Goal: Information Seeking & Learning: Learn about a topic

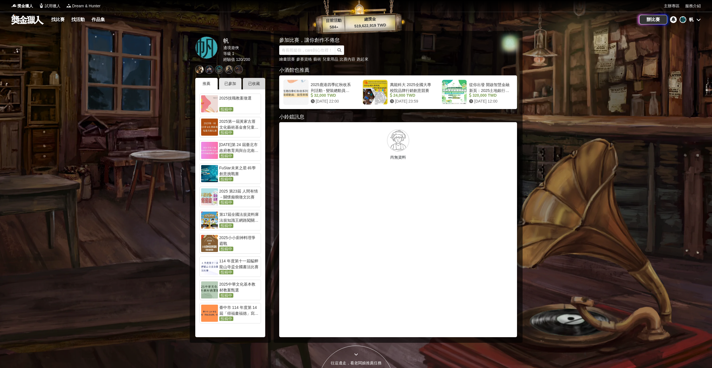
click at [253, 85] on div "已收藏" at bounding box center [254, 83] width 22 height 11
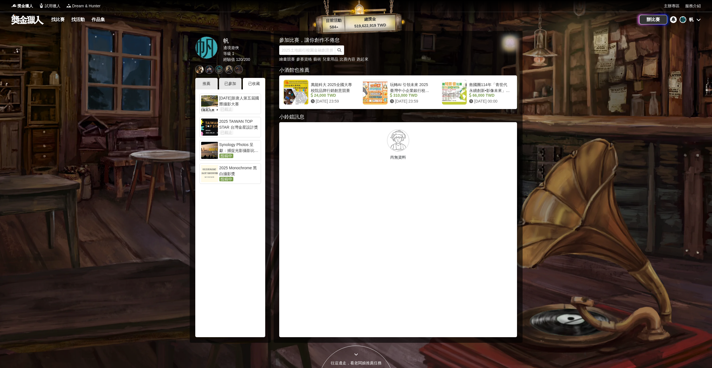
click at [212, 175] on div at bounding box center [209, 173] width 17 height 17
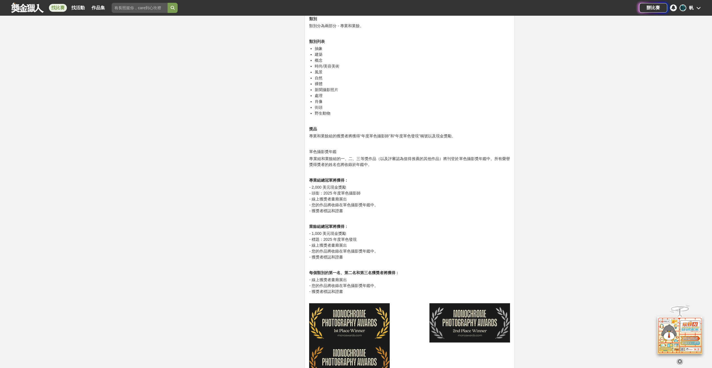
scroll to position [868, 0]
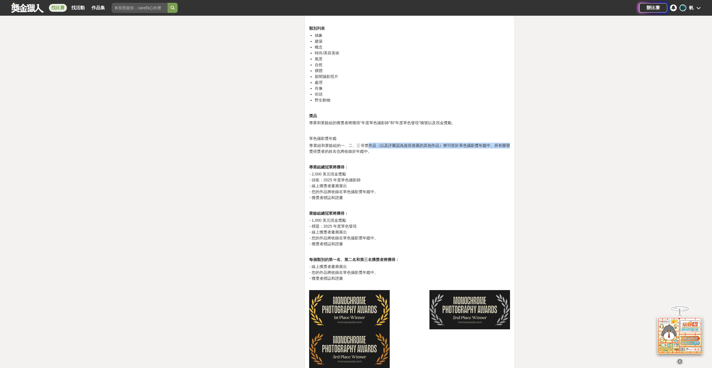
drag, startPoint x: 369, startPoint y: 148, endPoint x: 526, endPoint y: 151, distance: 156.5
click at [446, 177] on p "- 2,000 美元現金獎勵 - 頭銜：2025 年度單色攝影師 - 線上獲獎者畫廊展出 - 您的作品將收錄在單色攝影獎年鑑中。 - 獲獎者標誌和證書" at bounding box center [409, 188] width 201 height 35
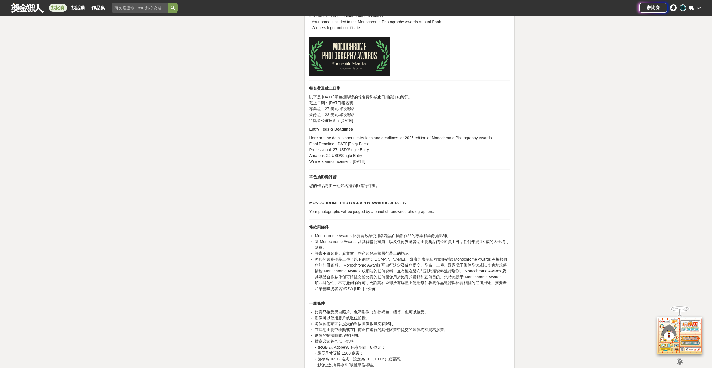
scroll to position [1904, 0]
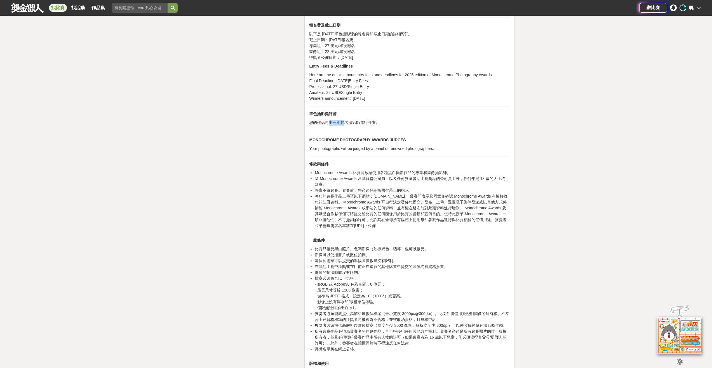
drag, startPoint x: 328, startPoint y: 129, endPoint x: 349, endPoint y: 139, distance: 23.8
click at [345, 125] on p "您的作品將由一組知名攝影師進行評審。" at bounding box center [409, 123] width 201 height 6
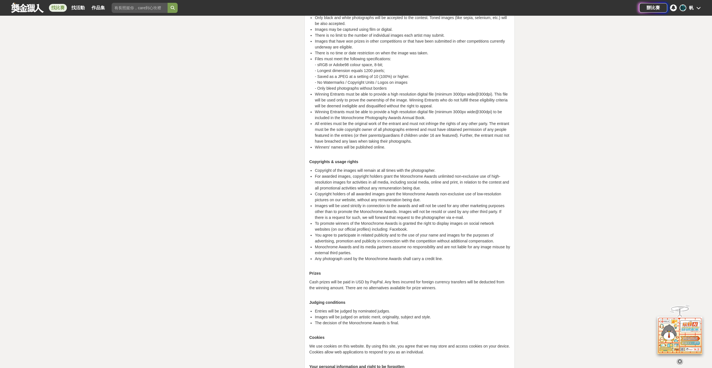
scroll to position [2598, 0]
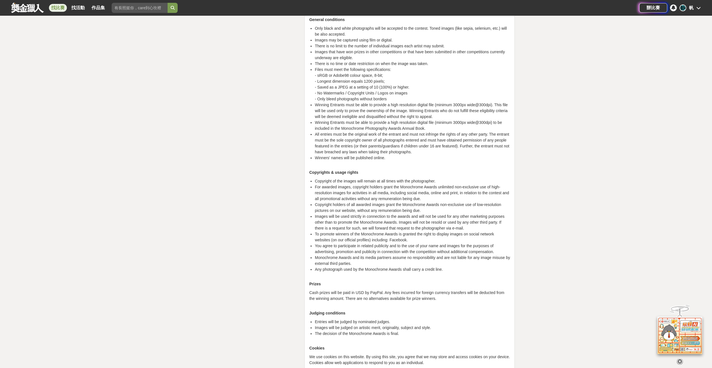
click at [54, 8] on link "找比賽" at bounding box center [58, 8] width 18 height 8
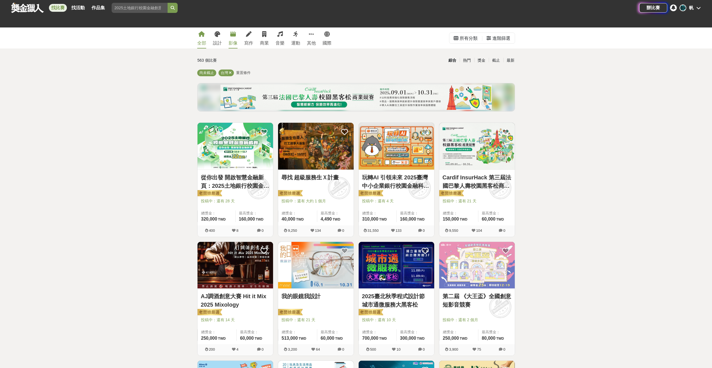
click at [231, 38] on link "影像" at bounding box center [233, 37] width 9 height 21
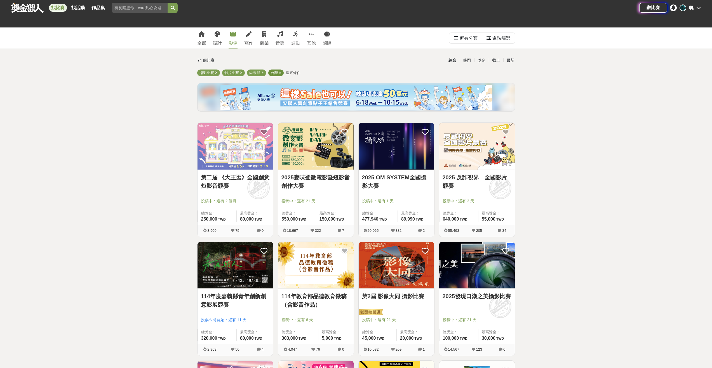
click at [281, 73] on icon at bounding box center [280, 73] width 3 height 4
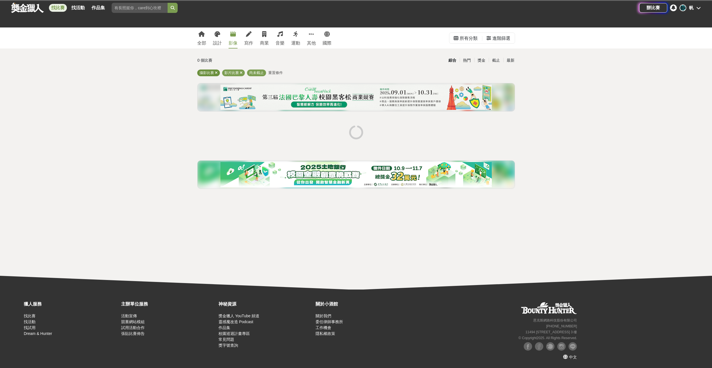
click at [217, 73] on icon at bounding box center [216, 73] width 3 height 4
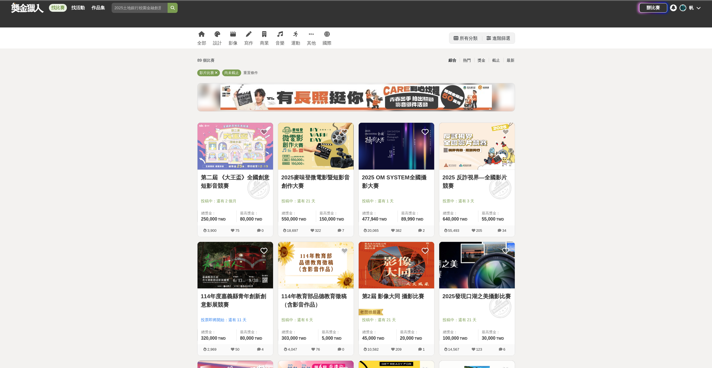
click at [498, 37] on div "進階篩選" at bounding box center [502, 38] width 18 height 11
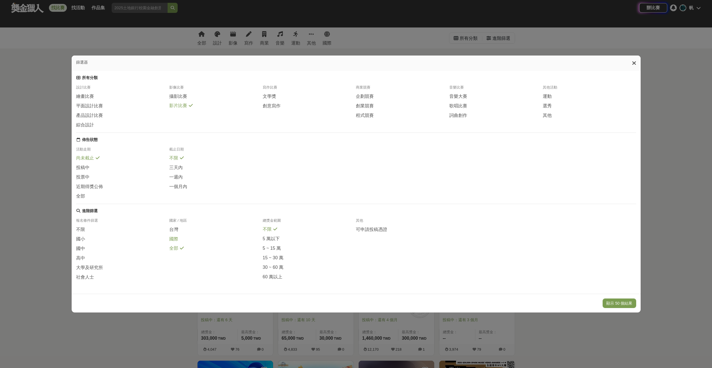
click at [177, 240] on span "國際" at bounding box center [173, 239] width 9 height 6
click at [624, 308] on button "顯示 5 個結果" at bounding box center [620, 303] width 31 height 10
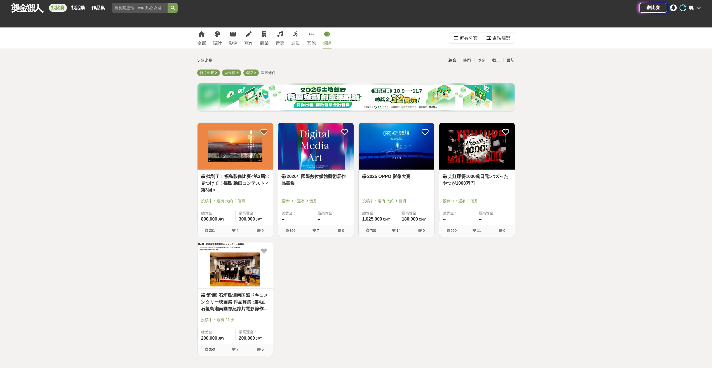
click at [308, 154] on img at bounding box center [316, 146] width 76 height 47
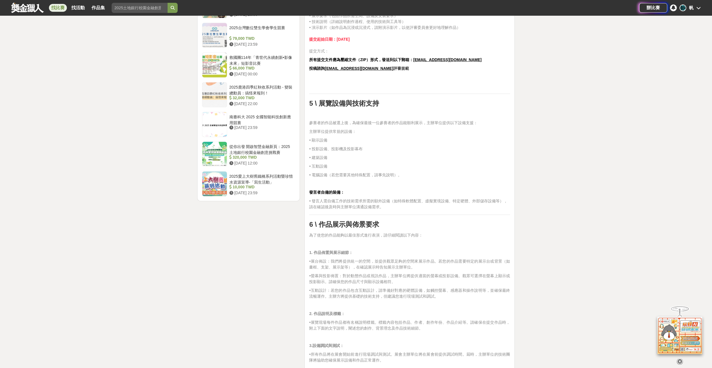
scroll to position [644, 0]
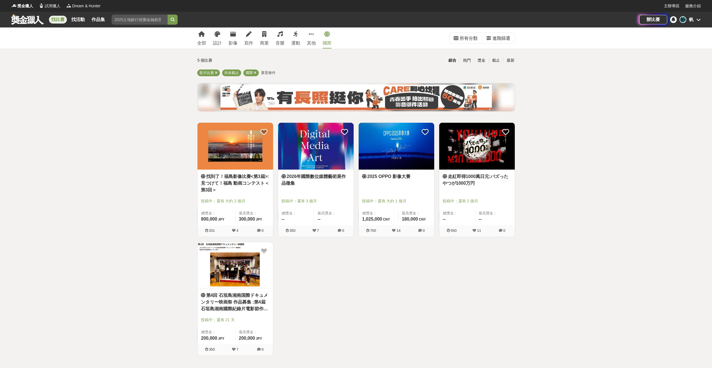
click at [388, 155] on img at bounding box center [397, 146] width 76 height 47
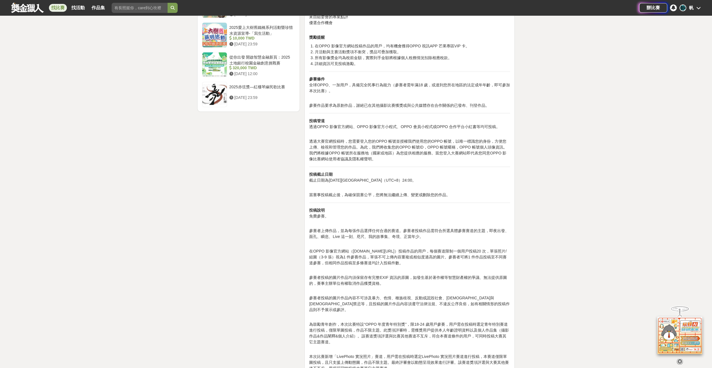
scroll to position [756, 0]
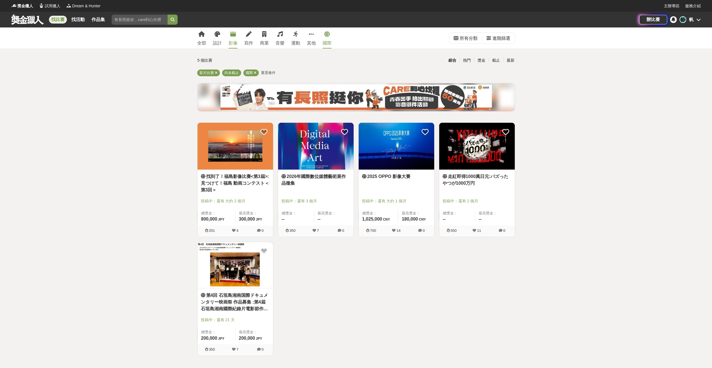
click at [231, 35] on icon at bounding box center [233, 34] width 6 height 6
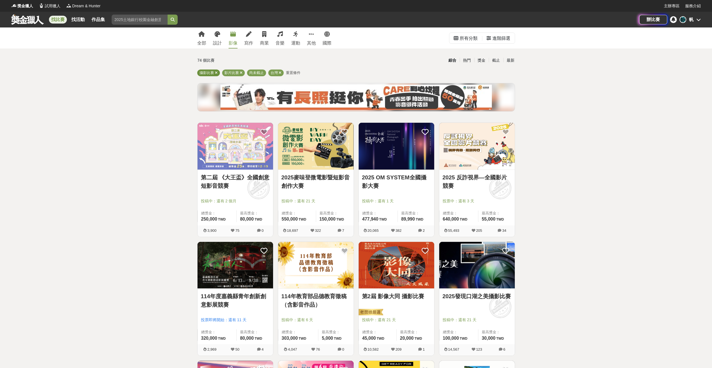
click at [217, 71] on icon at bounding box center [216, 73] width 3 height 4
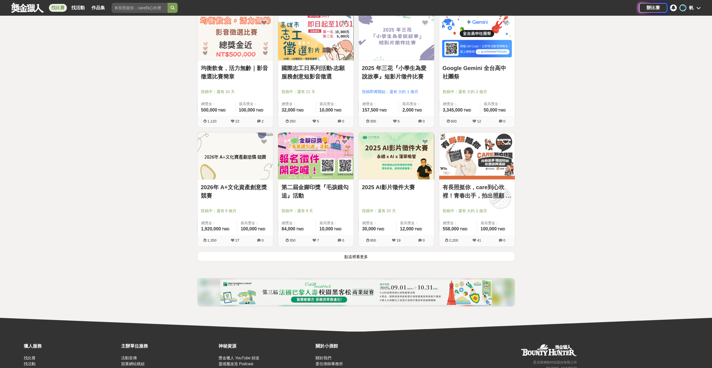
scroll to position [588, 0]
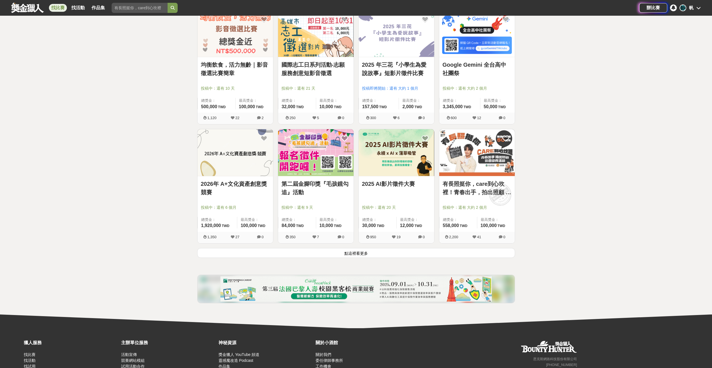
click at [366, 254] on button "點這裡看更多" at bounding box center [356, 253] width 318 height 10
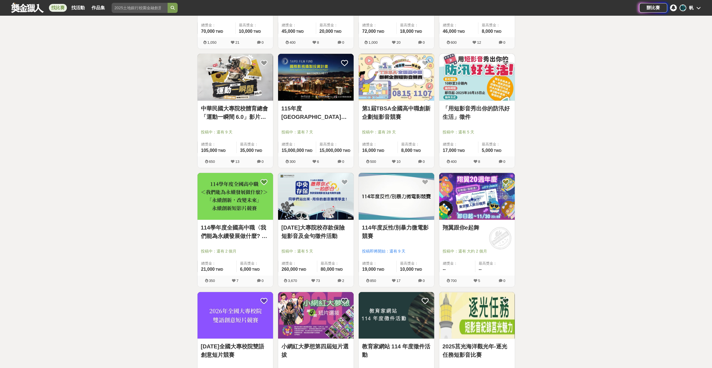
scroll to position [1036, 0]
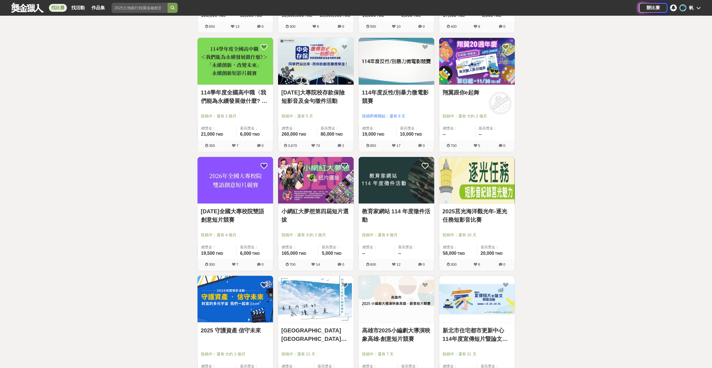
drag, startPoint x: 320, startPoint y: 178, endPoint x: 173, endPoint y: 164, distance: 147.9
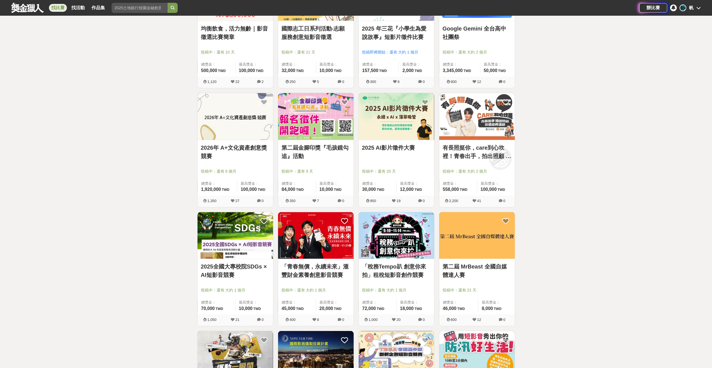
scroll to position [588, 0]
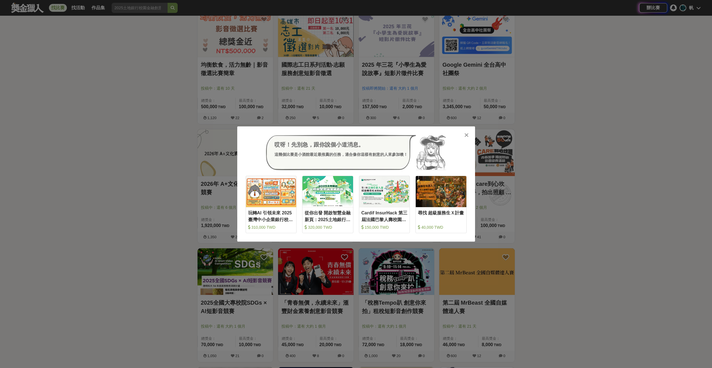
click at [466, 136] on icon at bounding box center [467, 135] width 4 height 6
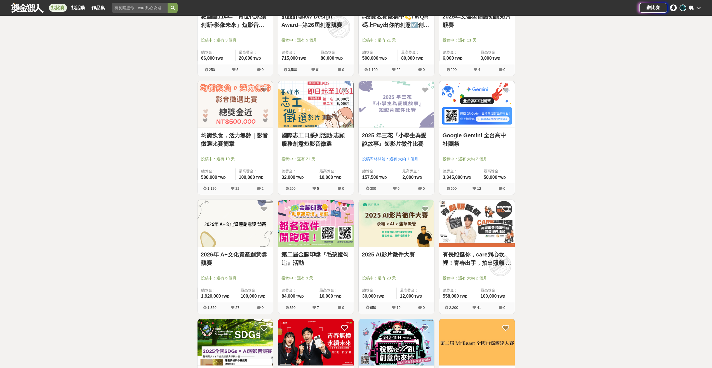
scroll to position [532, 0]
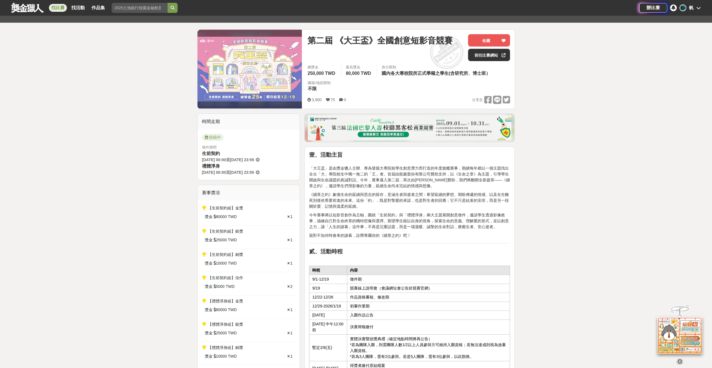
scroll to position [224, 0]
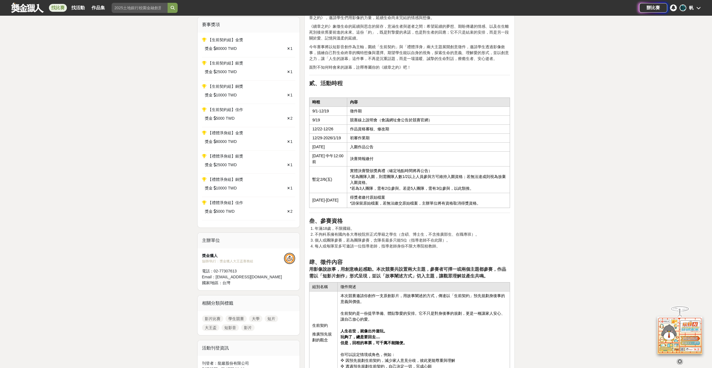
click at [354, 170] on td "實體決賽暨頒獎典禮（確定地點時間將再公告） *若為團隊入圍，則需團隊人數1/2以上人員參與方可維持入圍資格；若無法達成則視為放棄入圍資格。 *若為3人團隊，需…" at bounding box center [428, 179] width 163 height 27
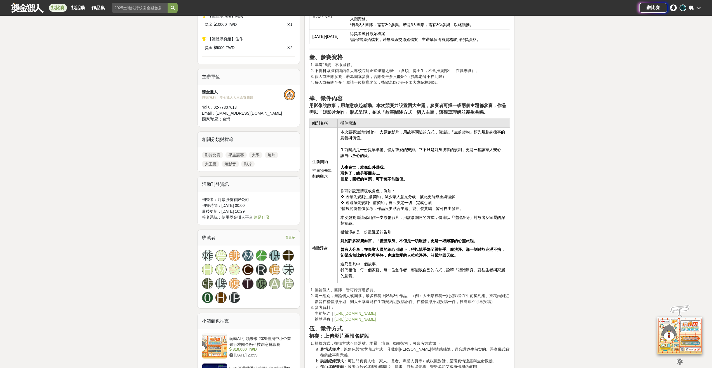
scroll to position [392, 0]
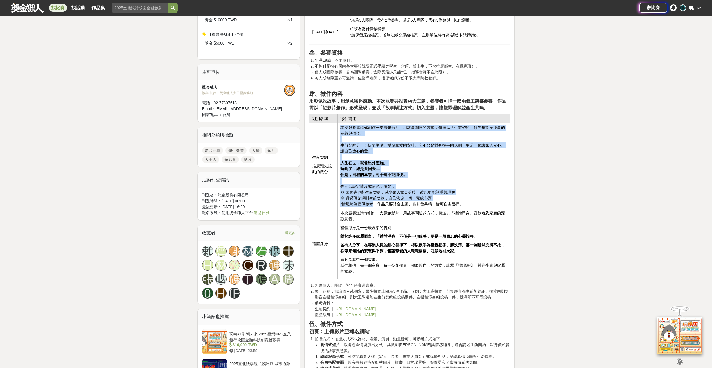
drag, startPoint x: 339, startPoint y: 125, endPoint x: 374, endPoint y: 204, distance: 86.4
click at [374, 204] on td "本次競賽邀請你創作一支原創影片，用故事闡述的方式，傳達以「生前契約」預先規劃身後事的意義與價值。 生前契約是一份提早準備、體貼摯愛的安排。它不只是對身後事的規…" at bounding box center [424, 165] width 172 height 85
click at [409, 196] on td "本次競賽邀請你創作一支原創影片，用故事闡述的方式，傳達以「生前契約」預先規劃身後事的意義與價值。 生前契約是一份提早準備、體貼摯愛的安排。它不只是對身後事的規…" at bounding box center [424, 165] width 172 height 85
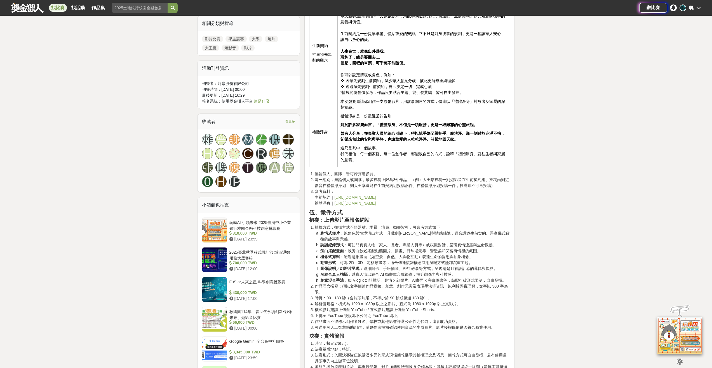
scroll to position [504, 0]
click at [381, 120] on td "本次競賽邀請你創作一支原創影片，用故事闡述的方式，傳達以「禮體淨身」對故者及家屬的深刻意義。 禮體淨身是一份最溫柔的告別 對於許多家屬而言，「禮體淨身」不僅是…" at bounding box center [424, 132] width 172 height 70
drag, startPoint x: 359, startPoint y: 101, endPoint x: 398, endPoint y: 95, distance: 39.6
click at [394, 95] on tbody "組別名稱 徵件簡述 生前契約 推廣預先規劃的觀念 本次競賽邀請你創作一支原創影片，用故事闡述的方式，傳達以「生前契約」預先規劃身後事的意義與價值。 生前契約是…" at bounding box center [410, 84] width 201 height 164
click at [436, 98] on p "本次競賽邀請你創作一支原創影片，用故事闡述的方式，傳達以「禮體淨身」對故者及家屬的深刻意義。" at bounding box center [424, 104] width 167 height 12
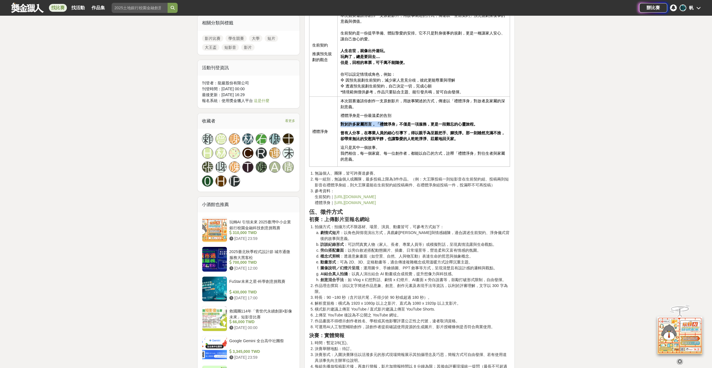
drag, startPoint x: 341, startPoint y: 125, endPoint x: 351, endPoint y: 132, distance: 12.1
click at [383, 123] on strong "對於許多家屬而言，「禮體淨身」不僅是一項服務，更是一段難忘的心靈旅程。" at bounding box center [409, 124] width 137 height 4
click at [349, 133] on strong "曾有人分享，在專業人員的細心引導下，得以親手為至親把手、腳洗淨。那一刻雖然充滿不捨，卻帶來無比的安慰與平靜，也讓摯愛的人乾乾淨淨、莊嚴地回天家。" at bounding box center [423, 135] width 165 height 10
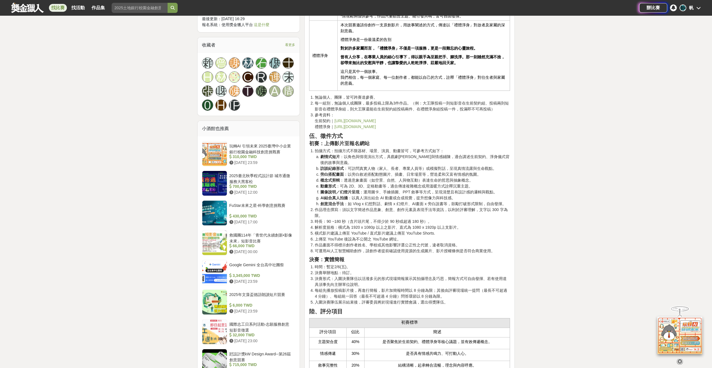
scroll to position [588, 0]
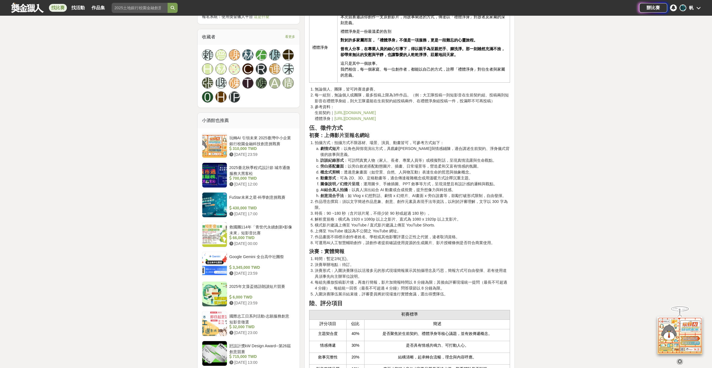
click at [347, 112] on link "https://www.lyls.com.tw/Contract" at bounding box center [355, 112] width 41 height 4
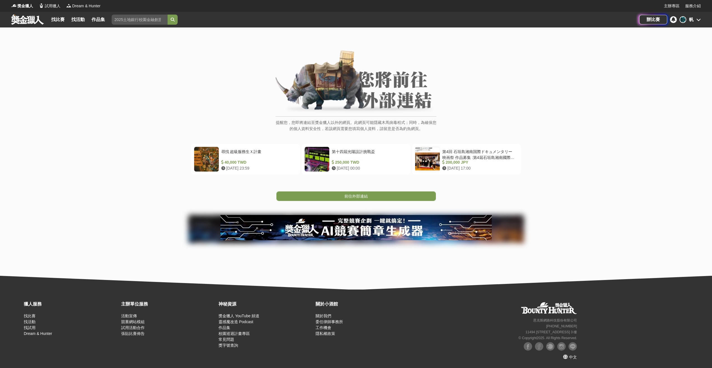
click at [372, 198] on link "前往外部連結" at bounding box center [357, 196] width 160 height 10
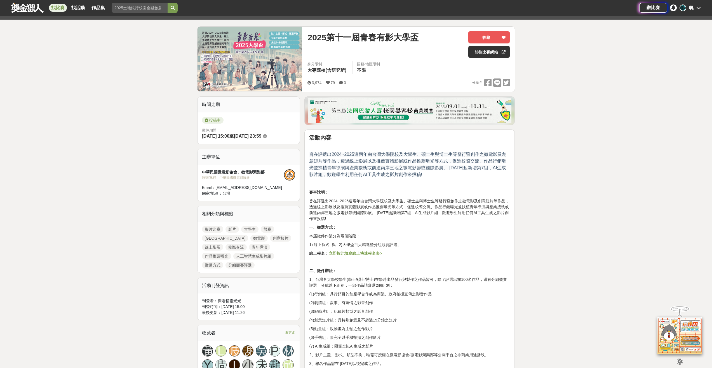
scroll to position [84, 0]
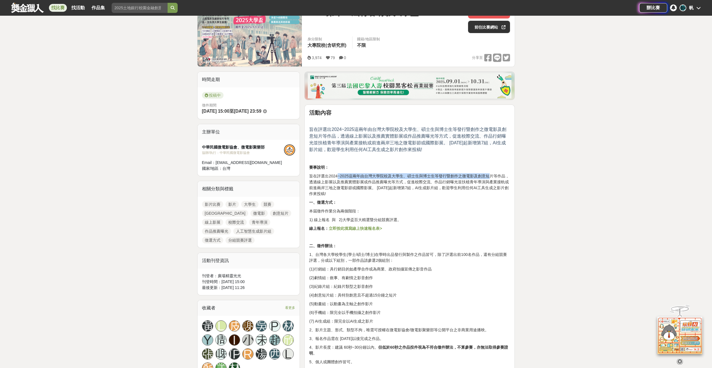
drag, startPoint x: 341, startPoint y: 176, endPoint x: 489, endPoint y: 175, distance: 148.1
click at [489, 175] on p "旨在評選出2024~2025這兩年由台灣大學院校及大學生、碩士生與博士生等發行暨創作之微電影及創意短片等作品，透過線上影展以及推薦實體影展或作品推薦曝光等方式…" at bounding box center [409, 185] width 201 height 24
click at [431, 190] on p "旨在評選出2024~2025這兩年由台灣大學院校及大學生、碩士生與博士生等發行暨創作之微電影及創意短片等作品，透過線上影展以及推薦實體影展或作品推薦曝光等方式…" at bounding box center [409, 185] width 201 height 24
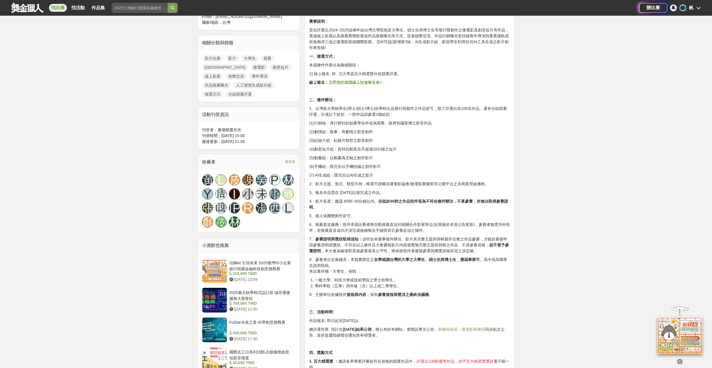
scroll to position [280, 0]
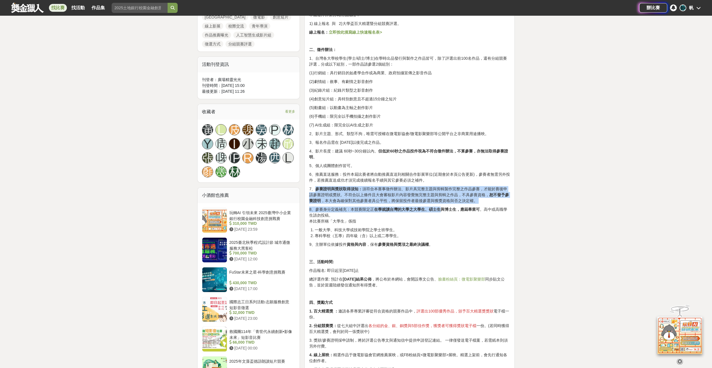
drag, startPoint x: 316, startPoint y: 189, endPoint x: 443, endPoint y: 209, distance: 128.7
click at [443, 209] on div "活動內容 旨在評選出2024~2025這兩年由台灣大學院校及大學生、碩士生與博士生等發行暨創作之微電影及創意短片等作品，透過線上影展以及推薦實體影展或作品推薦…" at bounding box center [409, 239] width 201 height 653
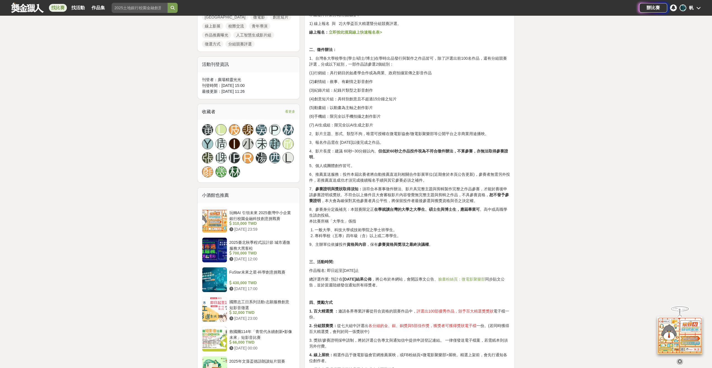
click at [445, 213] on p "8、參賽身分定義補充：本競賽限定正 在學就讀台灣的大學之大學生、碩士生與博士生，應屆畢業可 。高中或高職學生請勿投稿。 本比賽所稱「大學生」係指" at bounding box center [409, 215] width 201 height 18
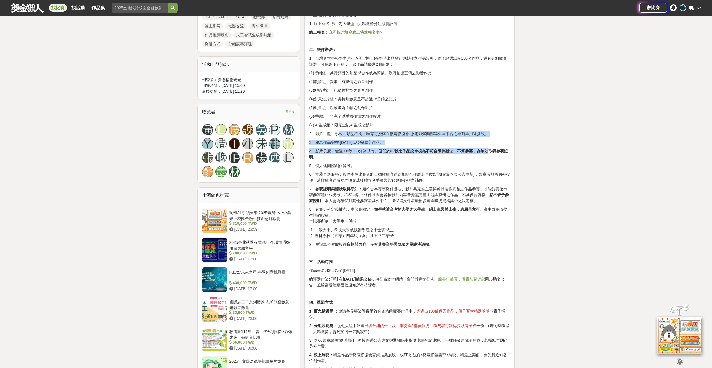
drag, startPoint x: 338, startPoint y: 135, endPoint x: 484, endPoint y: 153, distance: 146.7
click at [488, 150] on div "活動內容 旨在評選出2024~2025這兩年由台灣大學院校及大學生、碩士生與博士生等發行暨創作之微電影及創意短片等作品，透過線上影展以及推薦實體影展或作品推薦…" at bounding box center [409, 239] width 201 height 653
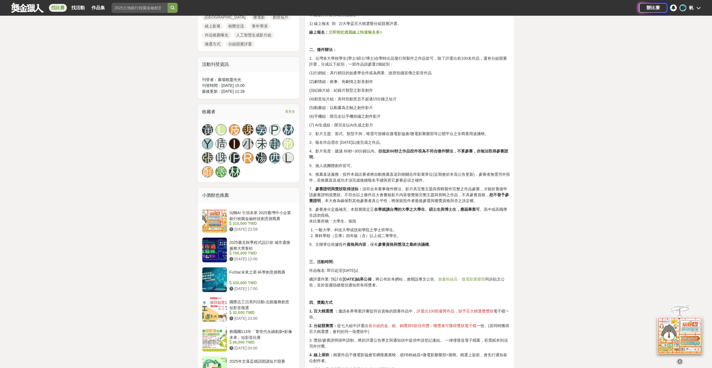
click at [474, 159] on p "4、影片長度：建議 60秒~30分鐘以內。 但低於60秒之作品投件視為不符合徵件辦法，不算參賽，亦無法取得參賽證明 。" at bounding box center [409, 154] width 201 height 12
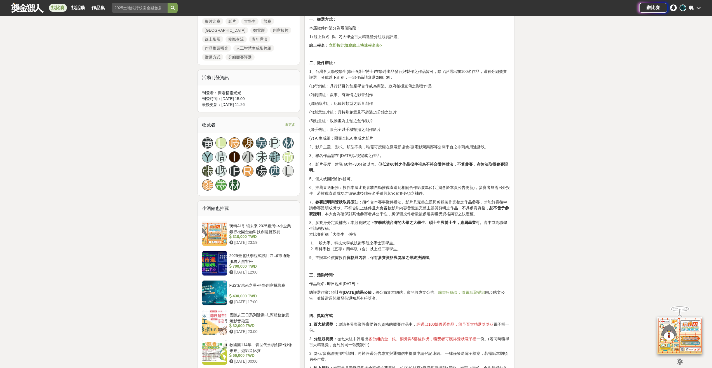
scroll to position [224, 0]
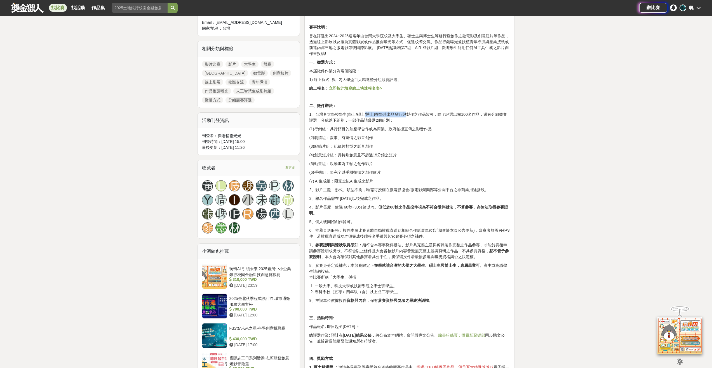
drag, startPoint x: 364, startPoint y: 117, endPoint x: 440, endPoint y: 117, distance: 75.6
click at [404, 117] on p "1、台灣各大學校學生(學士/碩士/博士)在學時出品發行與製作之作品皆可，除了評選出前100名作品，還有分組競賽評選，分成以下組別，一部作品請參選2個組別：" at bounding box center [409, 117] width 201 height 12
drag, startPoint x: 440, startPoint y: 117, endPoint x: 444, endPoint y: 117, distance: 3.9
click at [444, 117] on p "1、台灣各大學校學生(學士/碩士/博士)在學時出品發行與製作之作品皆可，除了評選出前100名作品，還有分組競賽評選，分成以下組別，一部作品請參選2個組別：" at bounding box center [409, 117] width 201 height 12
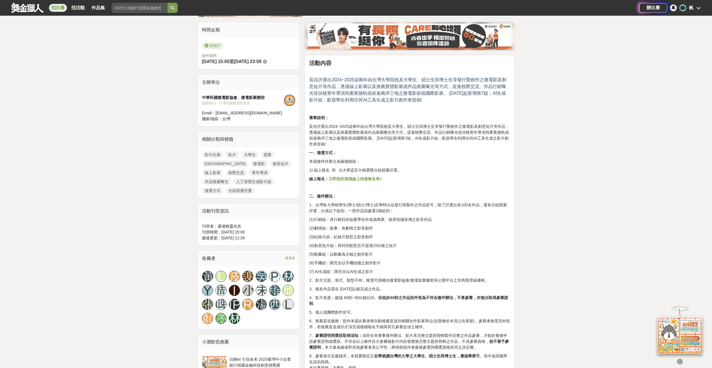
scroll to position [112, 0]
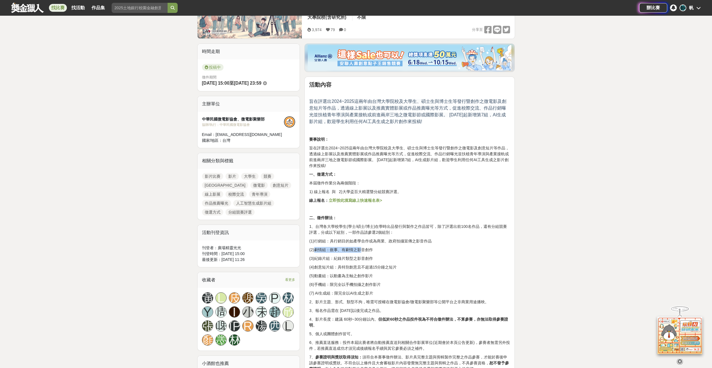
drag, startPoint x: 314, startPoint y: 249, endPoint x: 361, endPoint y: 250, distance: 46.5
click at [361, 250] on p "(2)劇情組：敘事、有劇情之影音創作" at bounding box center [409, 250] width 201 height 6
drag, startPoint x: 361, startPoint y: 250, endPoint x: 335, endPoint y: 209, distance: 47.9
click at [335, 209] on p at bounding box center [409, 209] width 201 height 6
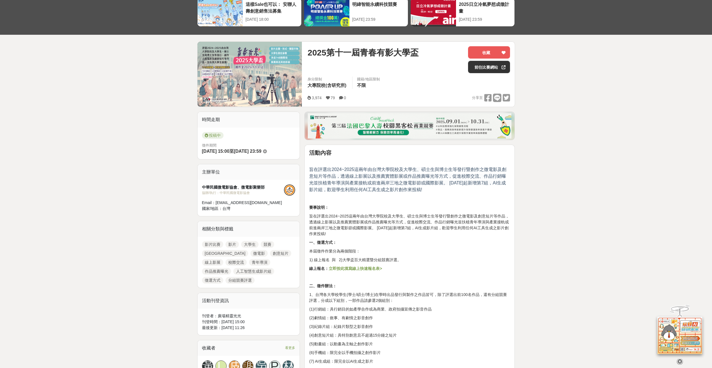
scroll to position [196, 0]
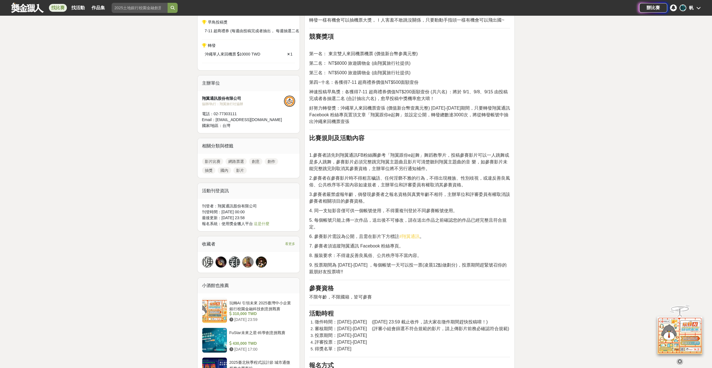
scroll to position [336, 0]
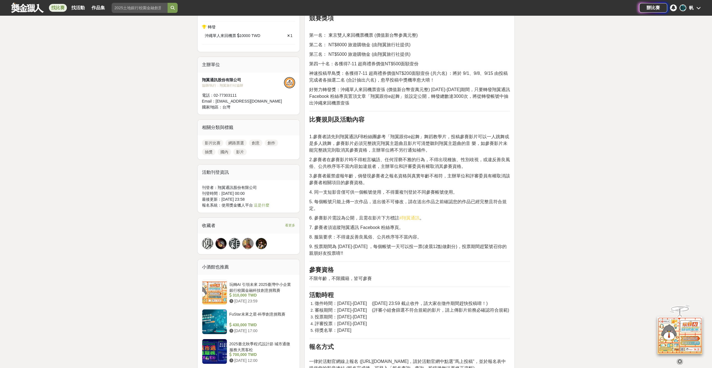
drag, startPoint x: 315, startPoint y: 136, endPoint x: 379, endPoint y: 252, distance: 132.2
click at [393, 255] on p "9. 投票期間為 2025/12/04-2025/12/19 ，每個帳號一天可以投一票(凌晨12點做劃分)，投票期間趕緊號召你的親朋好友投票唷!!" at bounding box center [409, 249] width 201 height 13
click at [295, 225] on span "看更多" at bounding box center [290, 225] width 10 height 6
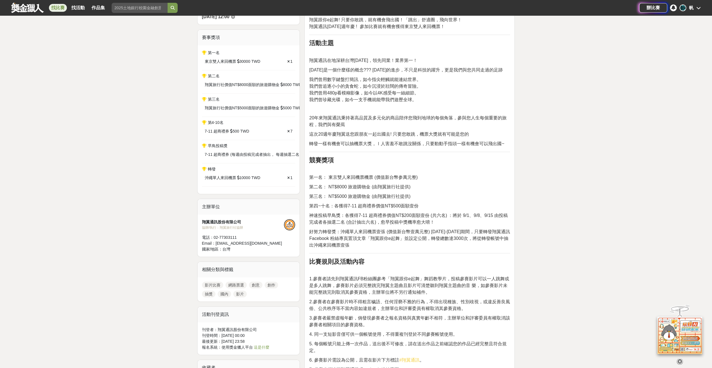
scroll to position [196, 0]
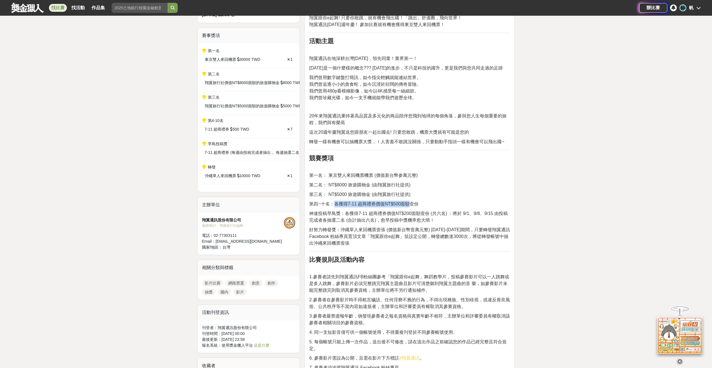
drag, startPoint x: 335, startPoint y: 205, endPoint x: 371, endPoint y: 196, distance: 36.9
click at [408, 204] on span "第四~十名：各獲得7-11 超商禮券價值NT$500面額壹份" at bounding box center [363, 203] width 109 height 5
drag, startPoint x: 358, startPoint y: 196, endPoint x: 347, endPoint y: 196, distance: 10.9
click at [350, 196] on span "第三名： NT$5000 旅遊購物金 (由翔翼旅行社提供)" at bounding box center [359, 194] width 101 height 5
drag, startPoint x: 332, startPoint y: 185, endPoint x: 393, endPoint y: 180, distance: 61.5
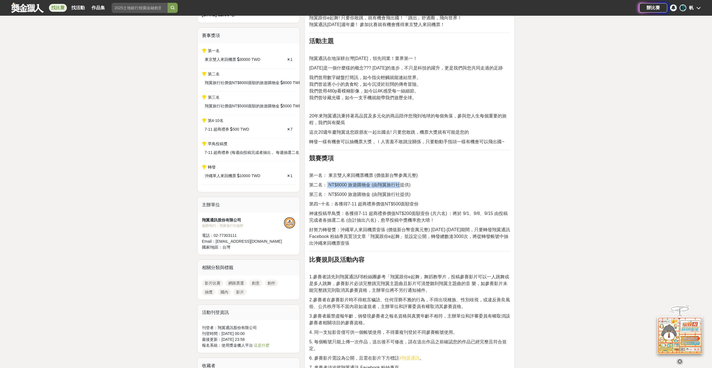
drag, startPoint x: 354, startPoint y: 176, endPoint x: 337, endPoint y: 174, distance: 16.9
click at [354, 176] on span "第一名： 東京雙人來回機票機票 (價值新台幣参萬元整)" at bounding box center [363, 175] width 109 height 5
drag, startPoint x: 327, startPoint y: 176, endPoint x: 424, endPoint y: 179, distance: 97.5
click at [421, 178] on p "第一名： 東京雙人來回機票機票 (價值新台幣参萬元整)" at bounding box center [409, 175] width 201 height 7
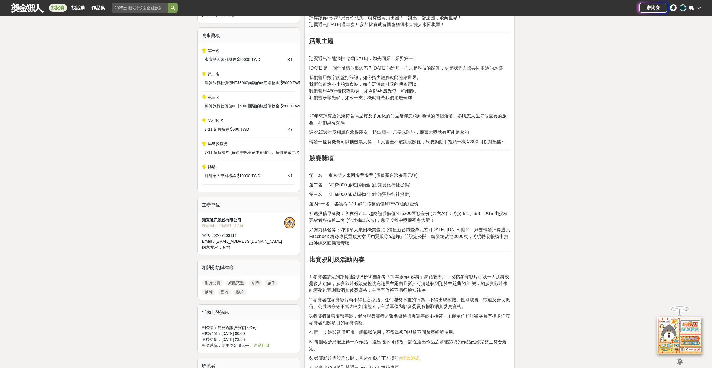
click at [316, 144] on span "轉發一樣有機會可以抽機票大獎，Ⅰ人害羞不敢跳沒關係，只要動動手指頭一樣有機會可以飛出國~" at bounding box center [406, 141] width 195 height 5
drag, startPoint x: 310, startPoint y: 142, endPoint x: 383, endPoint y: 137, distance: 73.5
click at [398, 142] on span "轉發一樣有機會可以抽機票大獎，Ⅰ人害羞不敢跳沒關係，只要動動手指頭一樣有機會可以飛出國~" at bounding box center [406, 141] width 195 height 5
drag, startPoint x: 373, startPoint y: 135, endPoint x: 399, endPoint y: 144, distance: 28.2
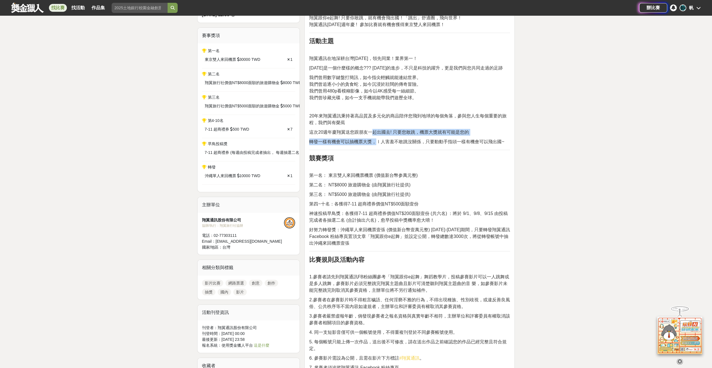
drag, startPoint x: 389, startPoint y: 130, endPoint x: 381, endPoint y: 127, distance: 8.5
click at [389, 130] on span "這次20週年慶翔翼送您跟朋友一起出國去! 只要您敢跳，機票大獎就有可能是您的" at bounding box center [389, 132] width 160 height 5
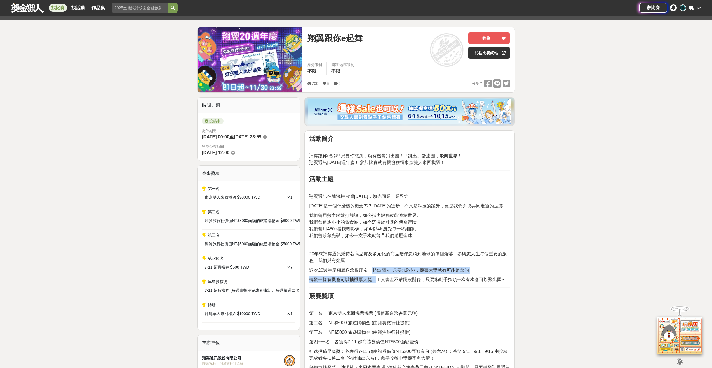
scroll to position [56, 0]
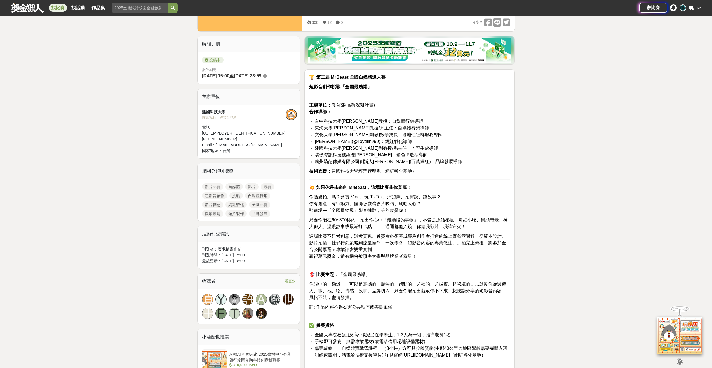
scroll to position [196, 0]
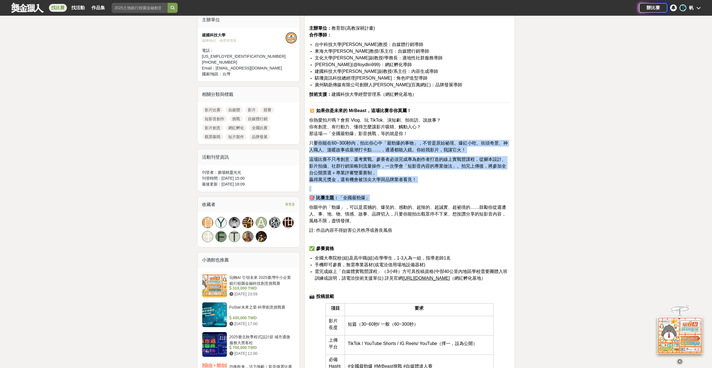
drag, startPoint x: 313, startPoint y: 144, endPoint x: 376, endPoint y: 199, distance: 83.7
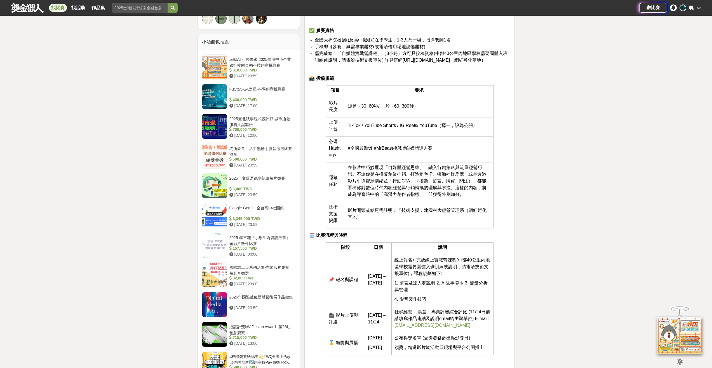
scroll to position [420, 0]
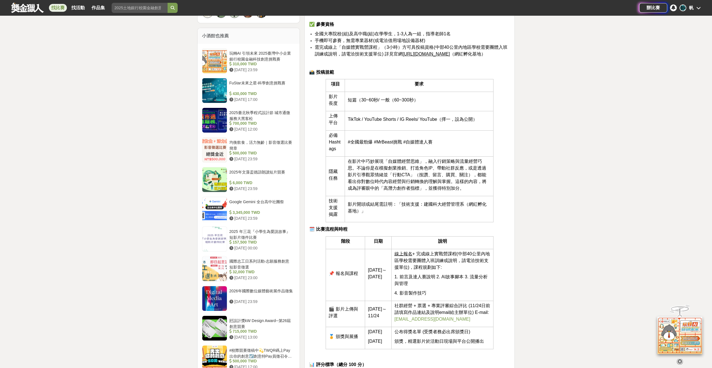
drag, startPoint x: 385, startPoint y: 197, endPoint x: 349, endPoint y: 183, distance: 38.5
click at [350, 184] on span "在影片中巧妙展現「自媒體經營思維」，融入行銷策略與流量經營巧思。不論你是在模擬創業推銷、打造角色IP、帶動社群反應，或是透過影片引導觀眾情緒並「行動CTA」（…" at bounding box center [417, 175] width 139 height 32
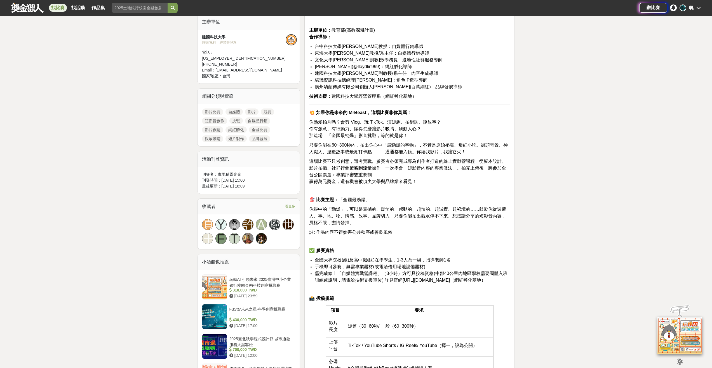
scroll to position [196, 0]
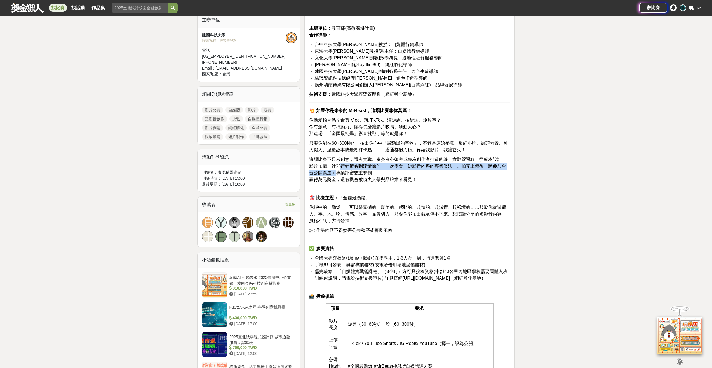
drag, startPoint x: 330, startPoint y: 170, endPoint x: 377, endPoint y: 161, distance: 47.7
click at [349, 166] on span "這場比賽不只考創意，還考實戰。參賽者必須完成專為創作者打造的線上實戰營課程，從腳本設計、影片拍攝、社群行銷策略到流量操作，一次學會「短影音內容的專業做法」。拍…" at bounding box center [407, 166] width 197 height 18
click at [424, 159] on span "這場比賽不只考創意，還考實戰。參賽者必須完成專為創作者打造的線上實戰營課程，從腳本設計、影片拍攝、社群行銷策略到流量操作，一次學會「短影音內容的專業做法」。拍…" at bounding box center [407, 166] width 197 height 18
drag, startPoint x: 409, startPoint y: 168, endPoint x: 366, endPoint y: 176, distance: 44.0
click at [376, 176] on p "這場比賽不只考創意，還考實戰。參賽者必須完成專為創作者打造的線上實戰營課程，從腳本設計、影片拍攝、社群行銷策略到流量操作，一次學會「短影音內容的專業做法」。拍…" at bounding box center [409, 169] width 201 height 27
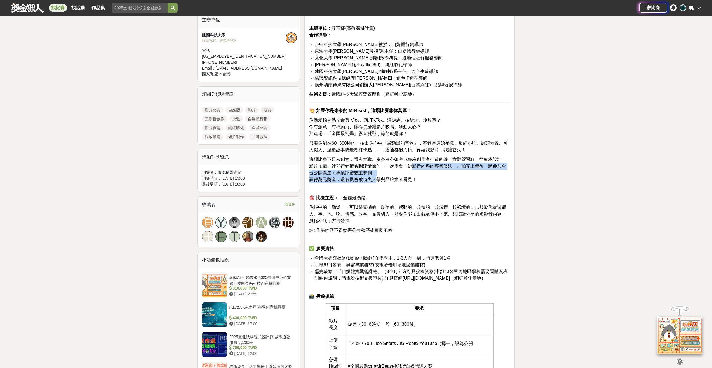
click at [331, 177] on span "贏得萬元獎金，還有機會被頂尖大學與品牌業者看見！" at bounding box center [363, 179] width 108 height 5
drag, startPoint x: 341, startPoint y: 179, endPoint x: 344, endPoint y: 181, distance: 3.5
click at [342, 180] on span "贏得萬元獎金，還有機會被頂尖大學與品牌業者看見！" at bounding box center [363, 179] width 108 height 5
click at [349, 182] on span "贏得萬元獎金，還有機會被頂尖大學與品牌業者看見！" at bounding box center [363, 179] width 108 height 5
drag, startPoint x: 353, startPoint y: 181, endPoint x: 344, endPoint y: 152, distance: 29.7
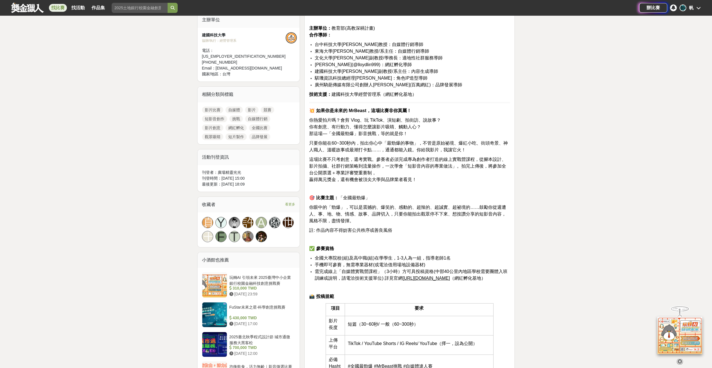
click at [351, 169] on p "這場比賽不只考創意，還考實戰。參賽者必須完成專為創作者打造的線上實戰營課程，從腳本設計、影片拍攝、社群行銷策略到流量操作，一次學會「短影音內容的專業做法」。拍…" at bounding box center [409, 169] width 201 height 27
drag, startPoint x: 344, startPoint y: 152, endPoint x: 338, endPoint y: 137, distance: 16.6
click at [336, 128] on p "你熱愛拍片嗎？會剪 Vlog、玩 TikTok、演短劇、拍街訪、說故事？ 你有創意、有行動力、懂得怎麼讓影片吸睛、觸動人心？ 那這場—「全國最勁爆」影音挑戰，…" at bounding box center [409, 127] width 201 height 20
click at [332, 125] on span "你有創意、有行動力、懂得怎麼讓影片吸睛、觸動人心？" at bounding box center [365, 126] width 112 height 5
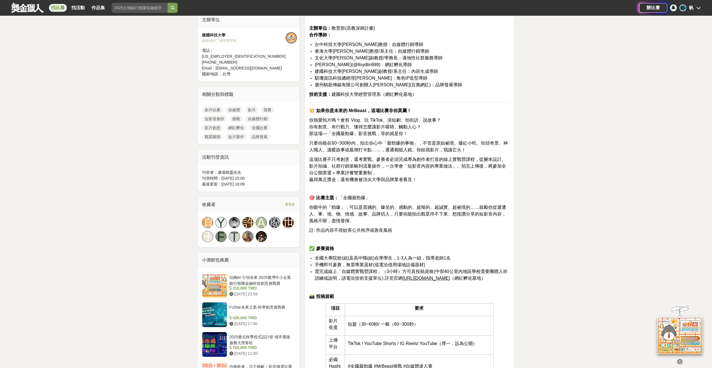
click at [319, 122] on span "你熱愛拍片嗎？會剪 Vlog、玩 TikTok、演短劇、拍街訪、說故事？" at bounding box center [375, 120] width 132 height 5
click at [313, 125] on span "你有創意、有行動力、懂得怎麼讓影片吸睛、觸動人心？" at bounding box center [365, 126] width 112 height 5
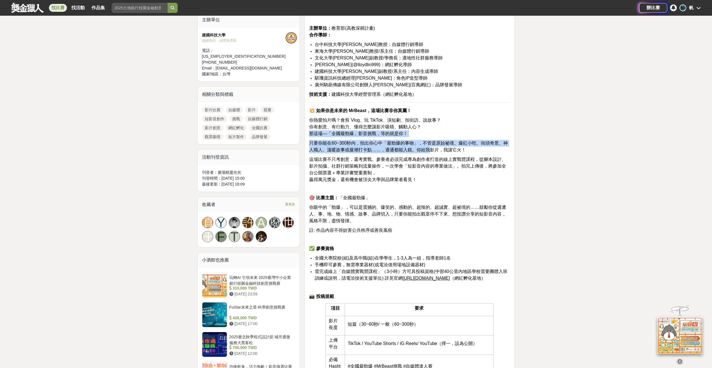
drag, startPoint x: 308, startPoint y: 132, endPoint x: 429, endPoint y: 147, distance: 121.8
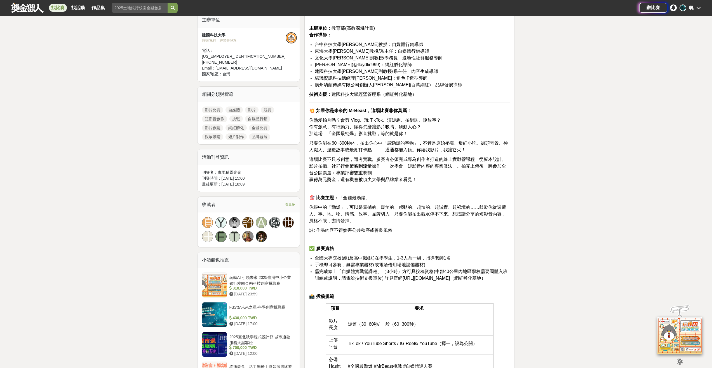
click at [443, 147] on span "只要你能在60~300秒內，拍出你心中「最勁爆的事物」，不管是原始祕境、爆紅小吃、街頭奇景、神人職人、溫暖故事或最潮打卡點……，通通都能入鏡。你給我影片，我讓…" at bounding box center [408, 146] width 199 height 11
drag, startPoint x: 441, startPoint y: 154, endPoint x: 374, endPoint y: 160, distance: 67.7
click at [364, 179] on span "贏得萬元獎金，還有機會被頂尖大學與品牌業者看見！" at bounding box center [363, 179] width 108 height 5
drag, startPoint x: 377, startPoint y: 280, endPoint x: 369, endPoint y: 274, distance: 10.4
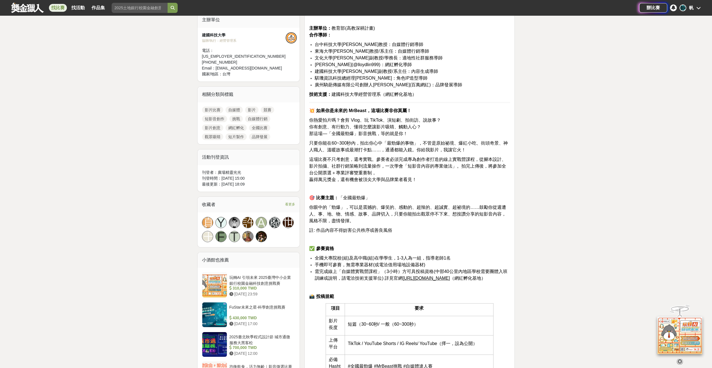
click at [375, 279] on span "需完成線上「自媒體實戰營課程」（3小時）方可具投稿資格(中部40公里內地區學校需要團體入班訓練或說明，請電洽技術支援單位) 詳見官網" at bounding box center [411, 274] width 193 height 11
drag, startPoint x: 354, startPoint y: 270, endPoint x: 328, endPoint y: 265, distance: 27.1
click at [340, 267] on ul "全國大專院校(組)及高中職(組)在學學生，1-3人為一組，指導老師1名 手機即可參賽，無需專業器材(或電洽借用場地設備器材) 需完成線上「自媒體實戰營課程」（…" at bounding box center [409, 267] width 201 height 27
click at [325, 265] on span "手機即可參賽，無需專業器材(或電洽借用場地設備器材)" at bounding box center [370, 264] width 111 height 5
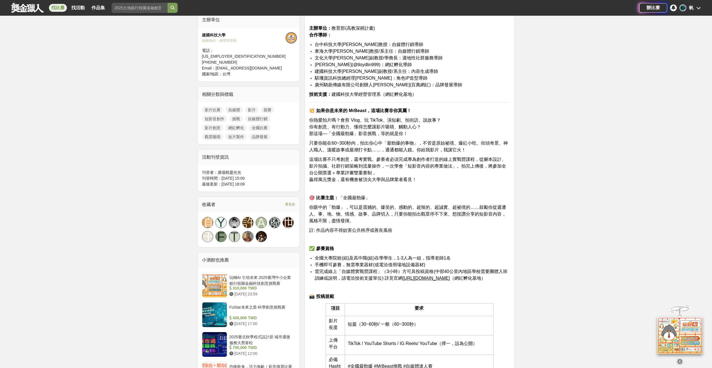
click at [365, 263] on span "手機即可參賽，無需專業器材(或電洽借用場地設備器材)" at bounding box center [370, 264] width 111 height 5
drag, startPoint x: 367, startPoint y: 263, endPoint x: 423, endPoint y: 265, distance: 56.0
click at [423, 265] on span "手機即可參賽，無需專業器材(或電洽借用場地設備器材)" at bounding box center [370, 264] width 111 height 5
drag, startPoint x: 431, startPoint y: 264, endPoint x: 370, endPoint y: 270, distance: 61.1
click at [373, 269] on ul "全國大專院校(組)及高中職(組)在學學生，1-3人為一組，指導老師1名 手機即可參賽，無需專業器材(或電洽借用場地設備器材) 需完成線上「自媒體實戰營課程」（…" at bounding box center [409, 267] width 201 height 27
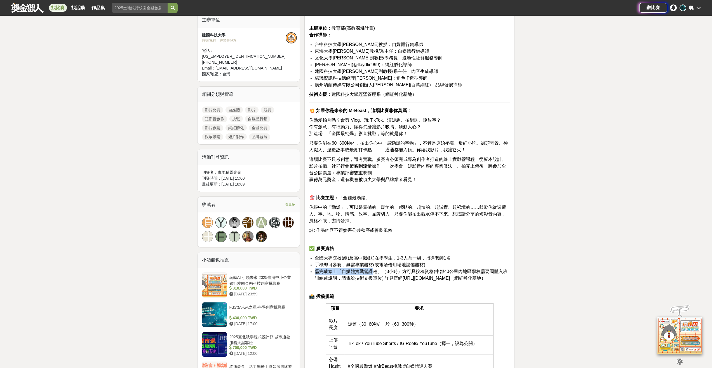
click at [352, 274] on span "需完成線上「自媒體實戰營課程」（3小時）方可具投稿資格(中部40公里內地區學校需要團體入班訓練或說明，請電洽技術支援單位) 詳見官網" at bounding box center [411, 274] width 193 height 11
click at [337, 273] on span "需完成線上「自媒體實戰營課程」（3小時）方可具投稿資格(中部40公里內地區學校需要團體入班訓練或說明，請電洽技術支援單位) 詳見官網" at bounding box center [411, 274] width 193 height 11
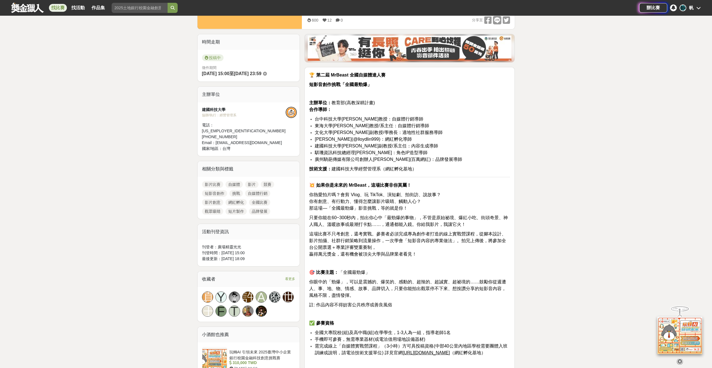
scroll to position [112, 0]
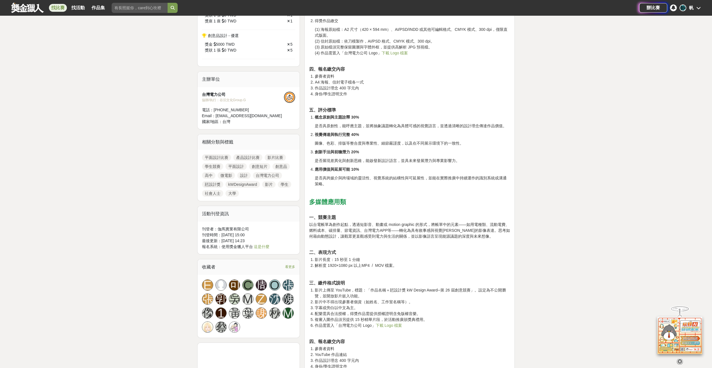
scroll to position [1064, 0]
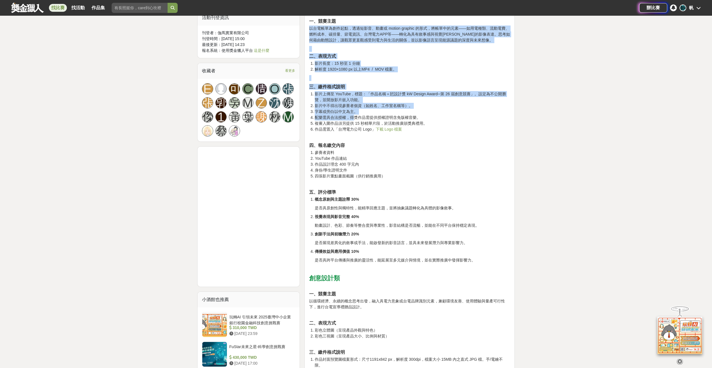
drag, startPoint x: 310, startPoint y: 35, endPoint x: 354, endPoint y: 123, distance: 98.4
click at [354, 122] on div "瓩設計獎 kW Design Award─第 26 屆創意競賽 瓩設計獎介紹 全臺唯一聚焦「電力議題」的創意設計競賽——第 26 屆《瓩設計獎 kW Desi…" at bounding box center [409, -1] width 201 height 1740
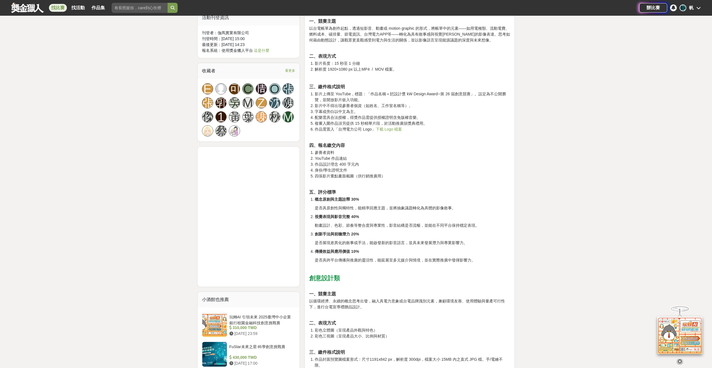
click at [374, 148] on h3 "四、報名繳交內容" at bounding box center [409, 145] width 201 height 6
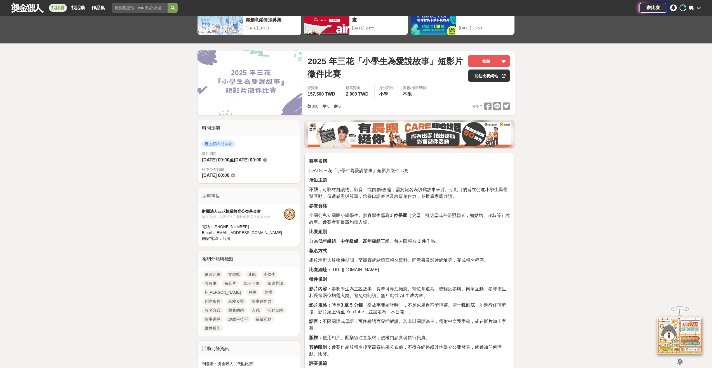
scroll to position [168, 0]
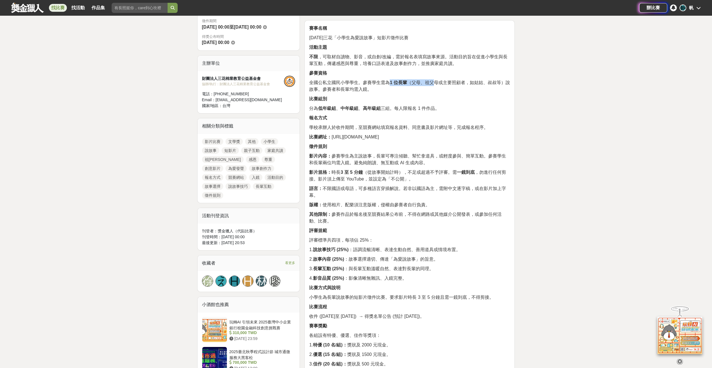
drag, startPoint x: 391, startPoint y: 84, endPoint x: 435, endPoint y: 83, distance: 44.5
click at [435, 83] on span "全國公私立國民小學學生。參賽學生需為 1 位長輩 （父母、祖父母或主要照顧者，如姑姑、叔叔等）說故事。參賽者和長輩均需入鏡。" at bounding box center [409, 85] width 201 height 11
drag, startPoint x: 387, startPoint y: 92, endPoint x: 343, endPoint y: 94, distance: 44.3
click at [384, 92] on p "全國公私立國民小學學生。參賽學生需為 1 位長輩 （父母、祖父母或主要照顧者，如姑姑、叔叔等）說故事。參賽者和長輩均需入鏡。" at bounding box center [409, 85] width 201 height 13
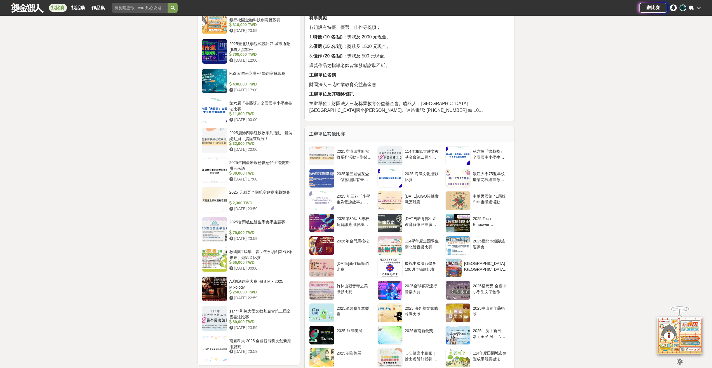
scroll to position [414, 0]
